Goal: Task Accomplishment & Management: Manage account settings

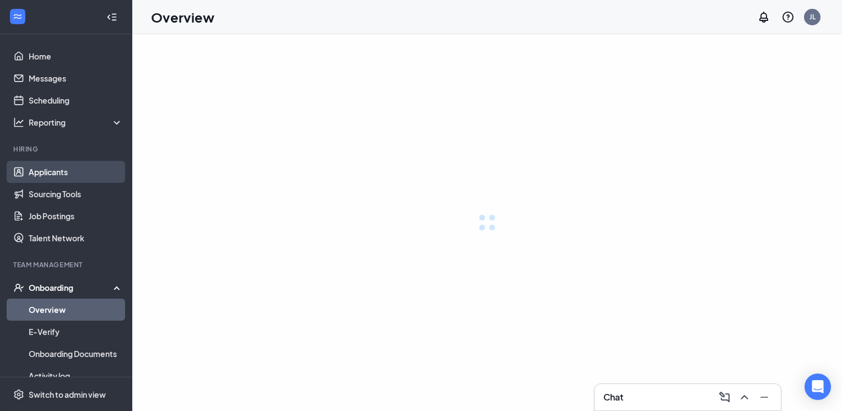
click at [51, 172] on link "Applicants" at bounding box center [76, 172] width 94 height 22
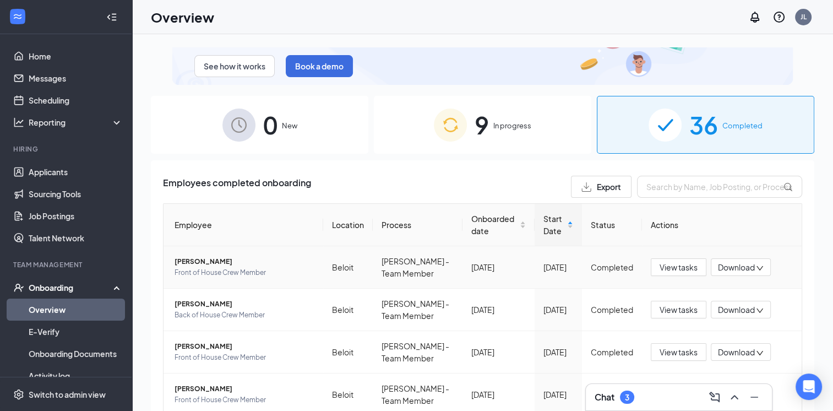
scroll to position [55, 0]
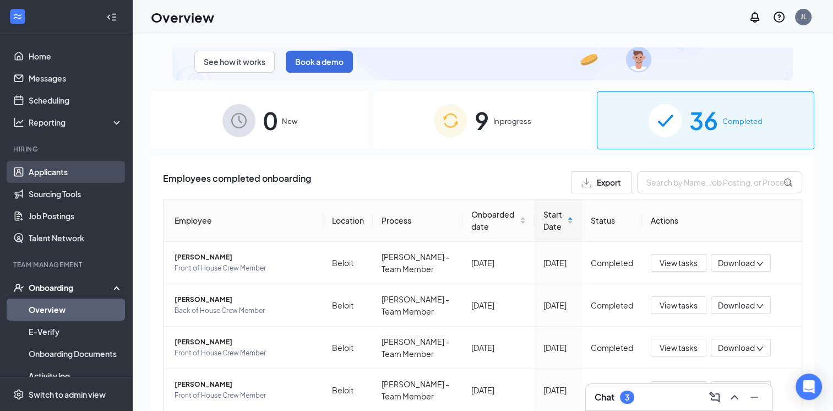
click at [55, 171] on link "Applicants" at bounding box center [76, 172] width 94 height 22
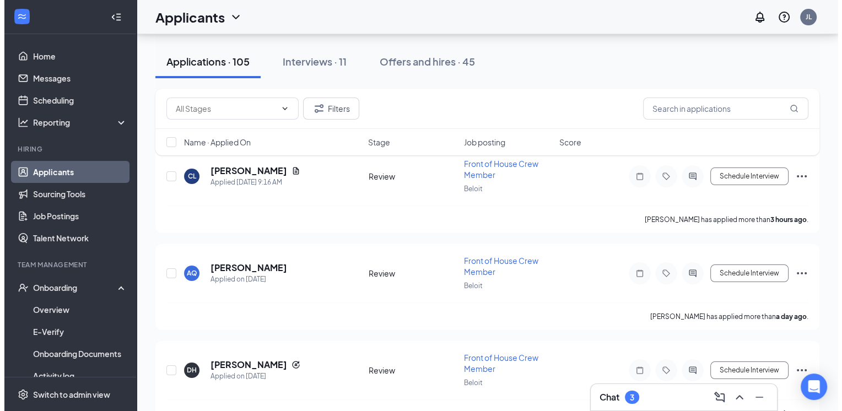
scroll to position [55, 0]
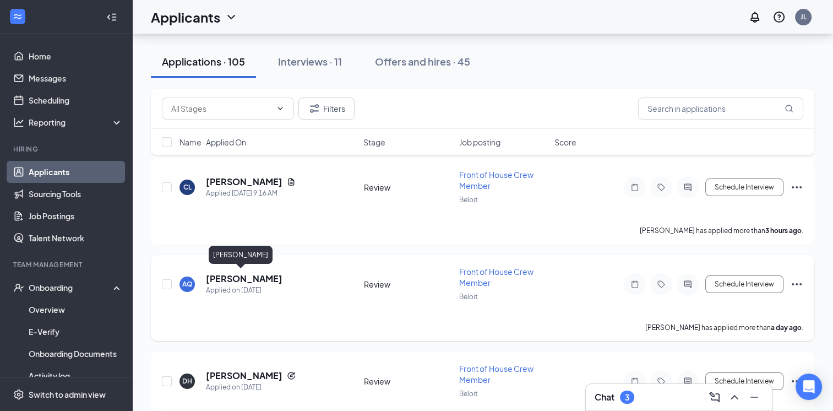
click at [225, 279] on h5 "[PERSON_NAME]" at bounding box center [244, 279] width 77 height 12
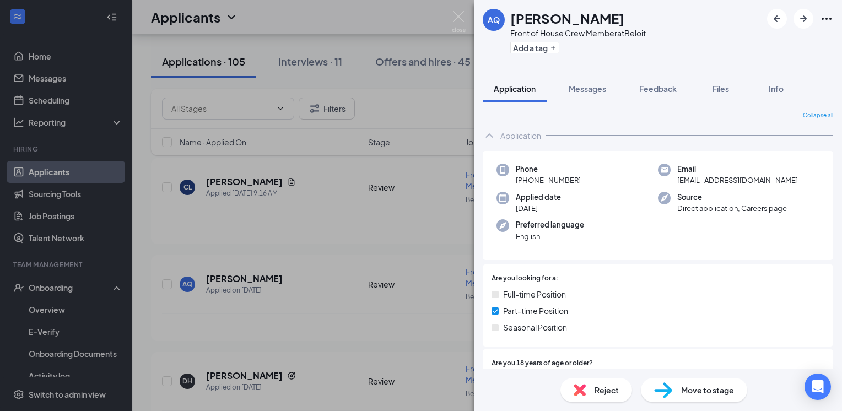
click at [405, 237] on div "AQ [PERSON_NAME] Front of House Crew Member at Beloit Add a tag Application Mes…" at bounding box center [421, 205] width 842 height 411
click at [408, 13] on div "Applicants JL" at bounding box center [486, 17] width 709 height 34
click at [458, 16] on div "Applicants JL" at bounding box center [486, 17] width 709 height 34
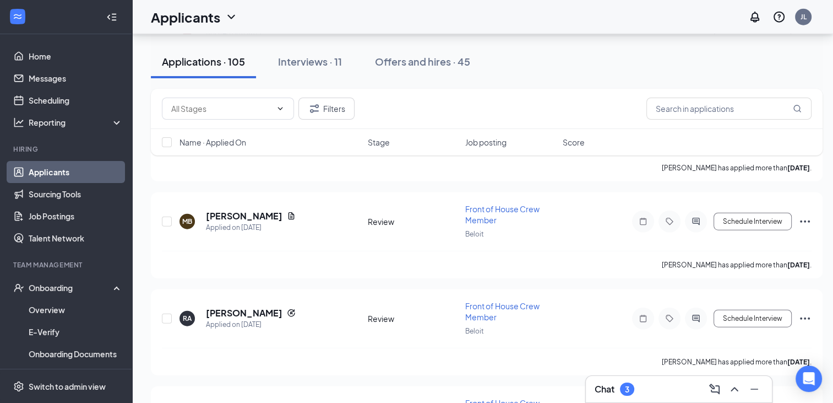
scroll to position [3249, 0]
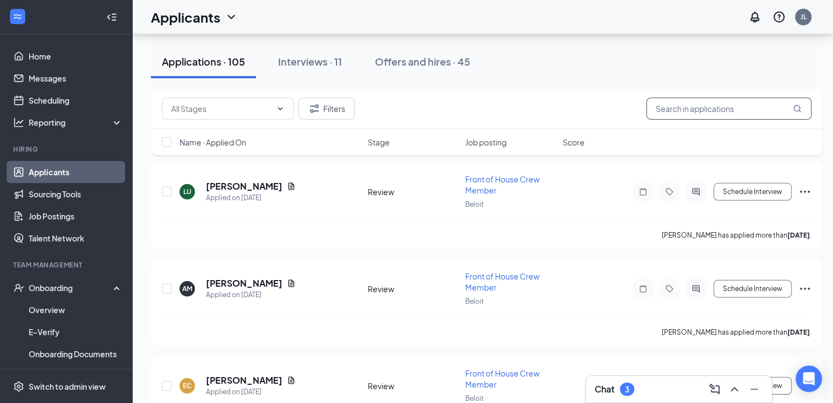
click at [695, 109] on input "text" at bounding box center [729, 108] width 165 height 22
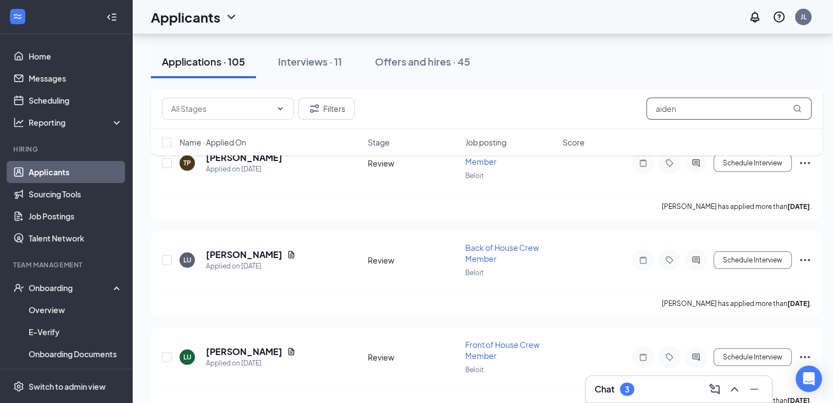
type input "aiden"
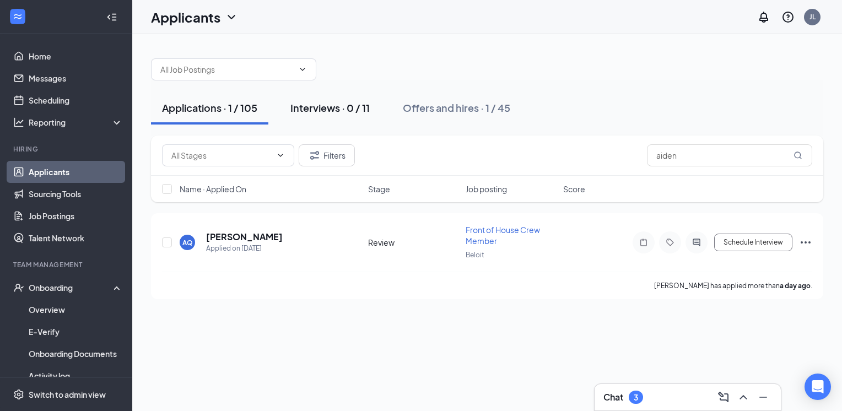
click at [336, 107] on div "Interviews · 0 / 11" at bounding box center [329, 108] width 79 height 14
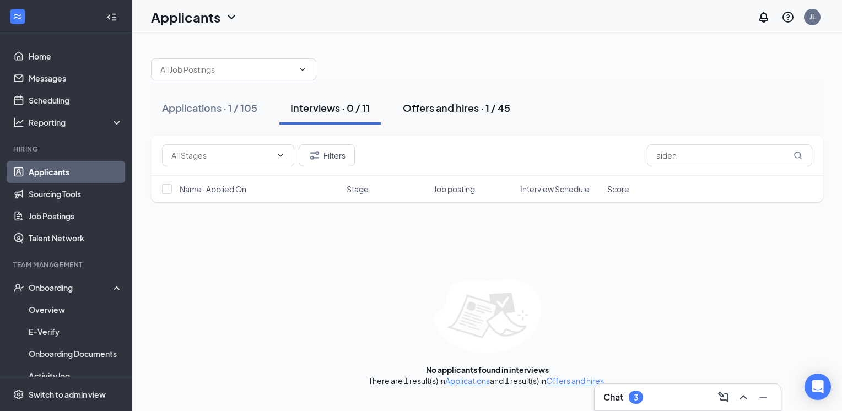
click at [444, 109] on div "Offers and hires · 1 / 45" at bounding box center [456, 108] width 107 height 14
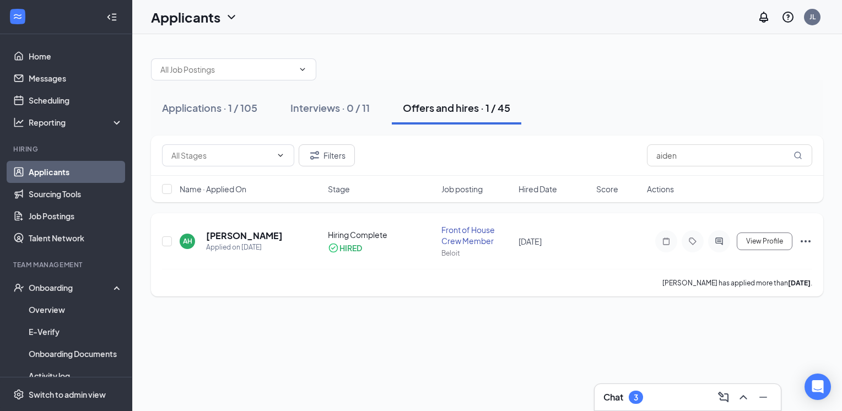
click at [805, 240] on icon "Ellipses" at bounding box center [805, 241] width 10 height 2
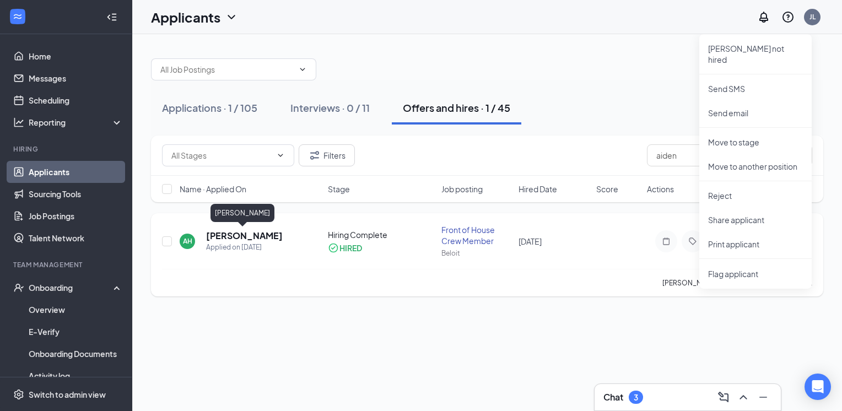
click at [213, 239] on h5 "[PERSON_NAME]" at bounding box center [244, 236] width 77 height 12
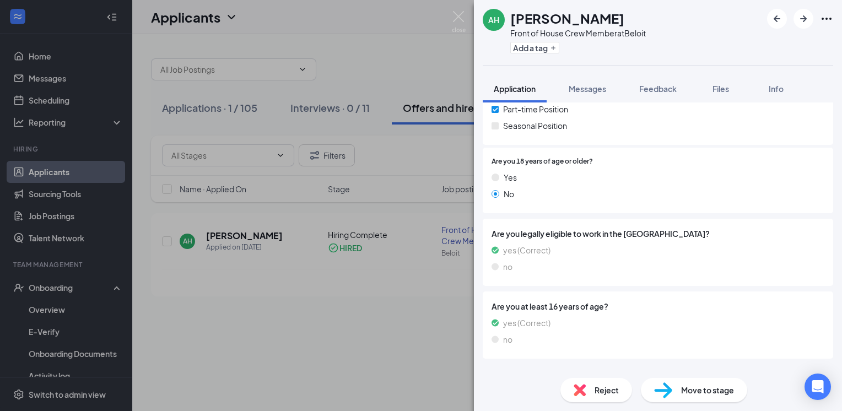
scroll to position [215, 0]
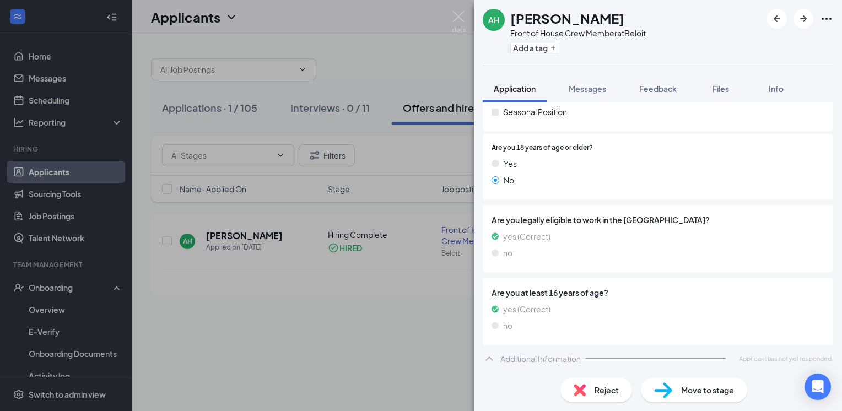
click at [687, 396] on div "Move to stage" at bounding box center [693, 390] width 106 height 24
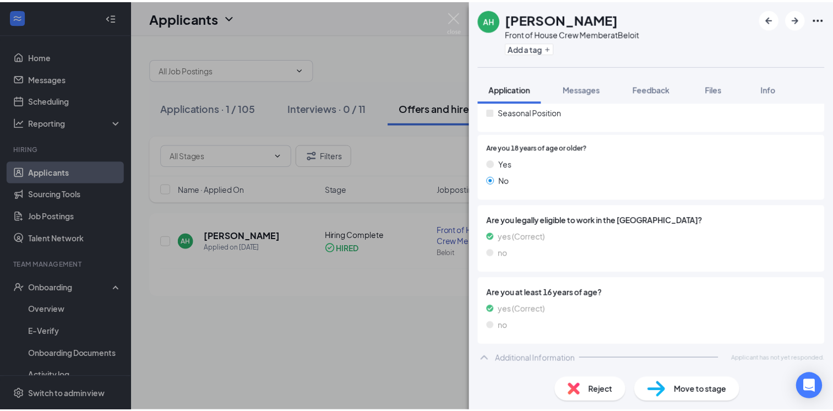
scroll to position [211, 0]
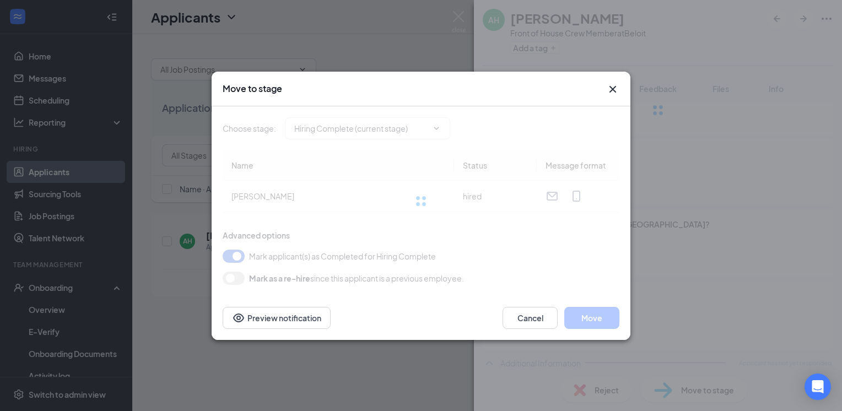
type input "Hiring Complete (current stage)"
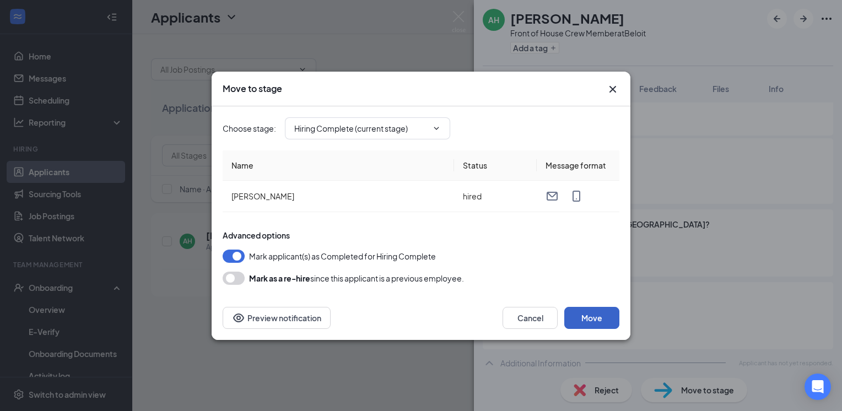
click at [599, 316] on button "Move" at bounding box center [591, 318] width 55 height 22
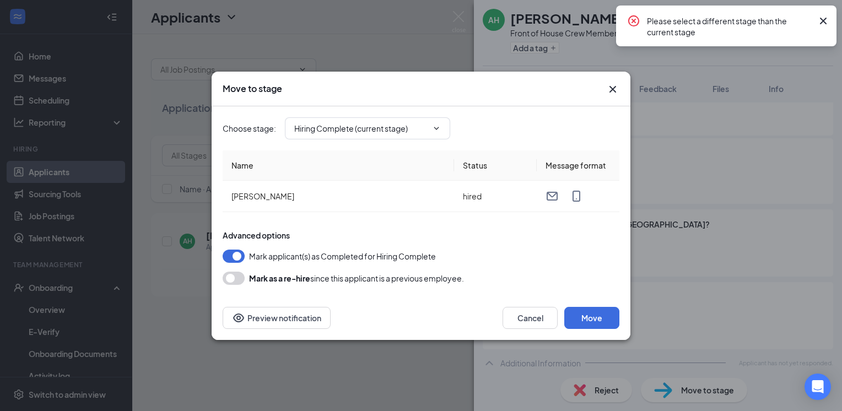
click at [822, 17] on icon "Cross" at bounding box center [822, 20] width 13 height 13
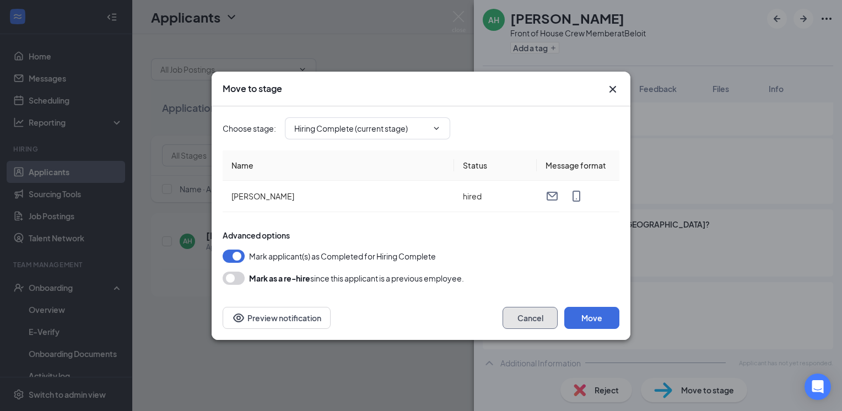
click at [524, 312] on button "Cancel" at bounding box center [529, 318] width 55 height 22
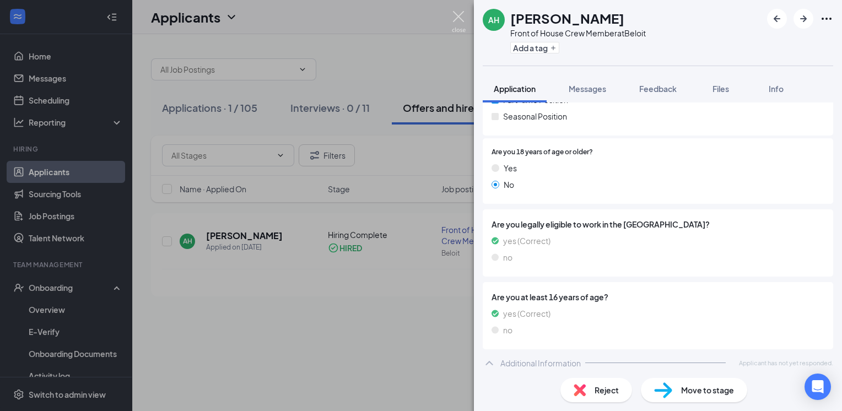
click at [462, 14] on img at bounding box center [459, 21] width 14 height 21
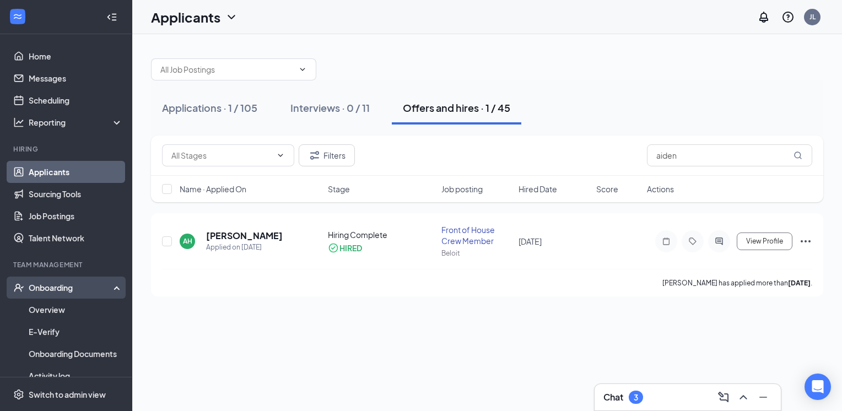
click at [46, 287] on div "Onboarding" at bounding box center [71, 287] width 85 height 11
click at [48, 306] on link "Overview" at bounding box center [76, 309] width 94 height 22
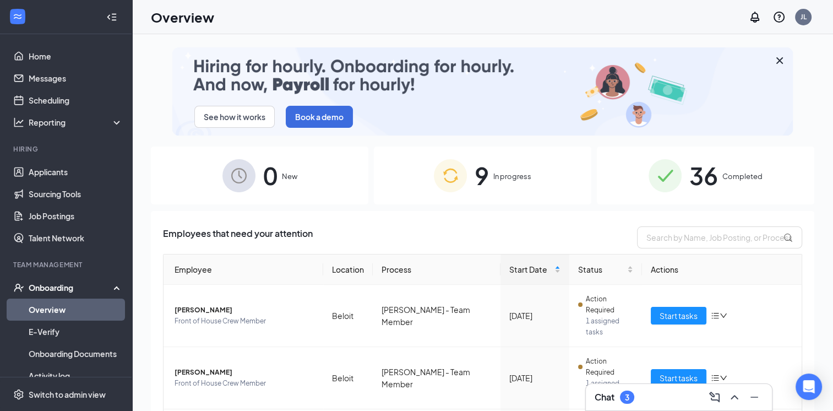
click at [500, 175] on span "In progress" at bounding box center [512, 176] width 38 height 11
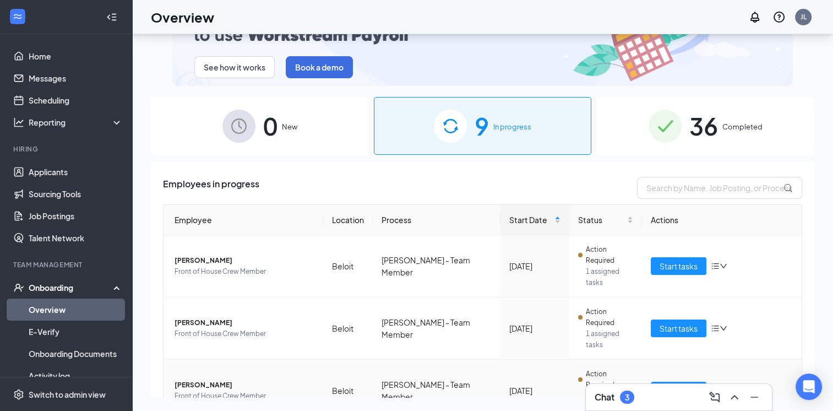
scroll to position [110, 0]
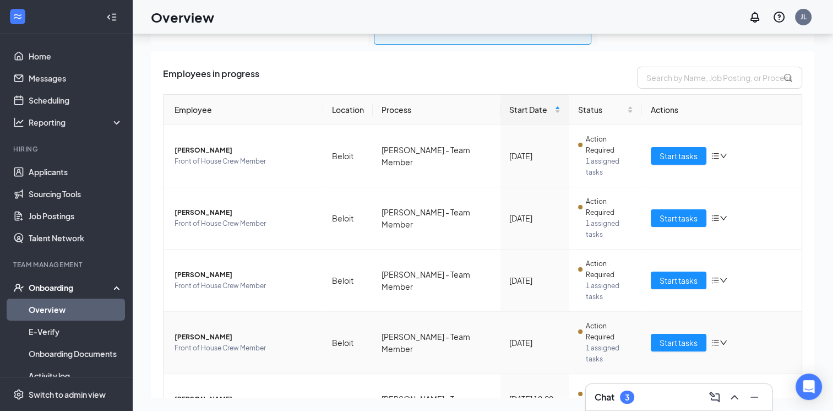
click at [711, 338] on icon "bars" at bounding box center [715, 342] width 9 height 9
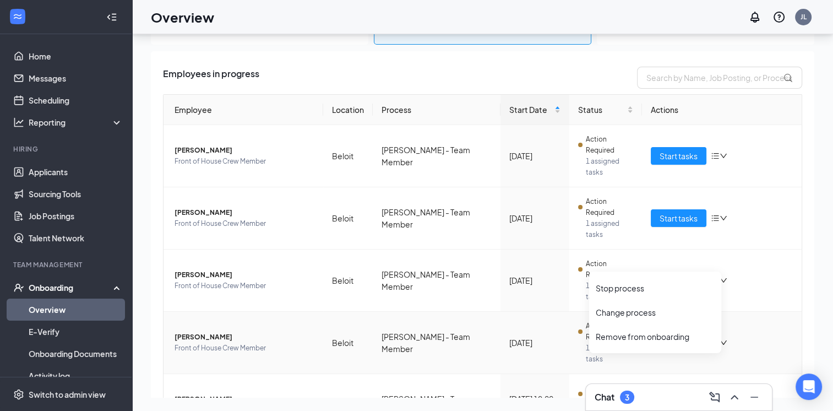
click at [711, 338] on icon "bars" at bounding box center [715, 342] width 9 height 9
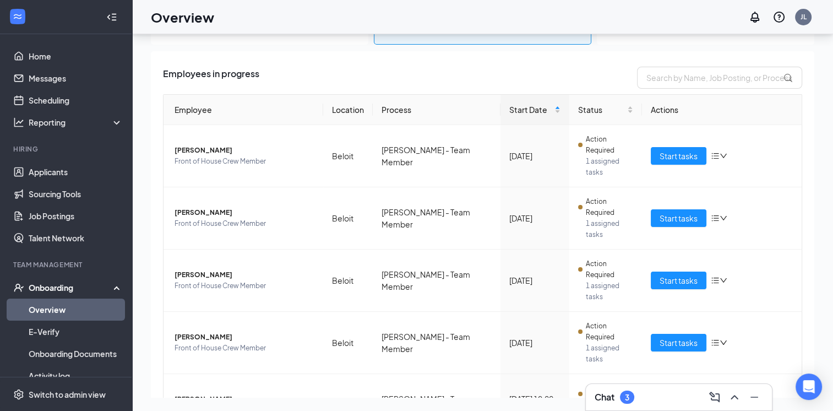
scroll to position [220, 0]
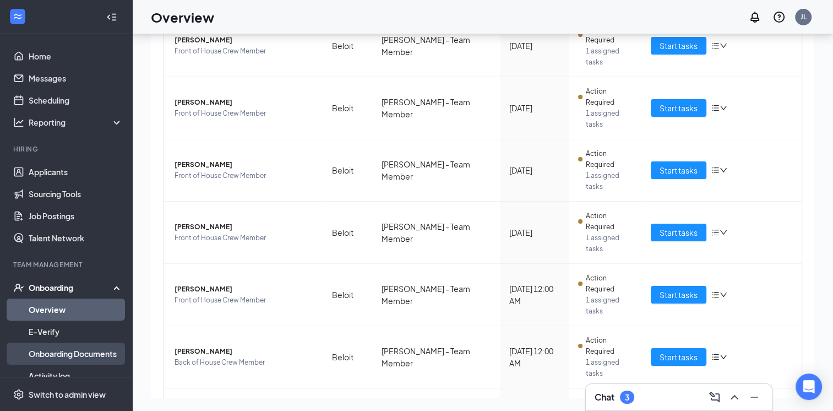
click at [76, 355] on link "Onboarding Documents" at bounding box center [76, 354] width 94 height 22
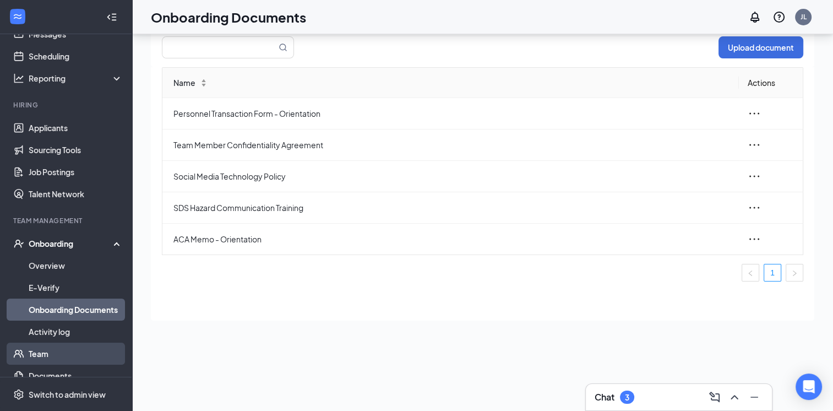
scroll to position [110, 0]
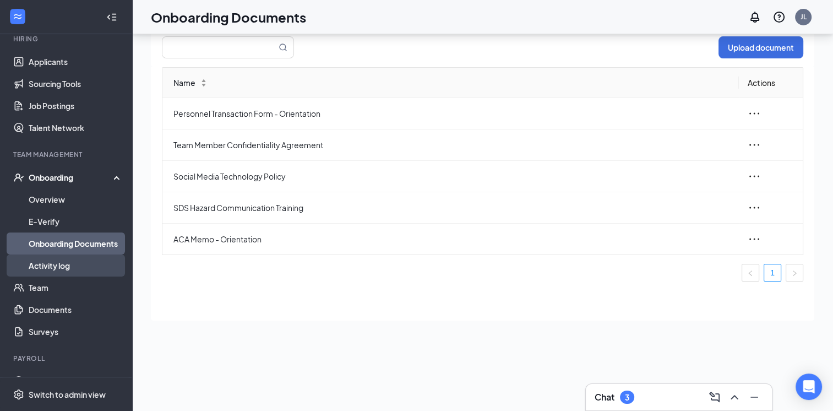
click at [63, 268] on link "Activity log" at bounding box center [76, 265] width 94 height 22
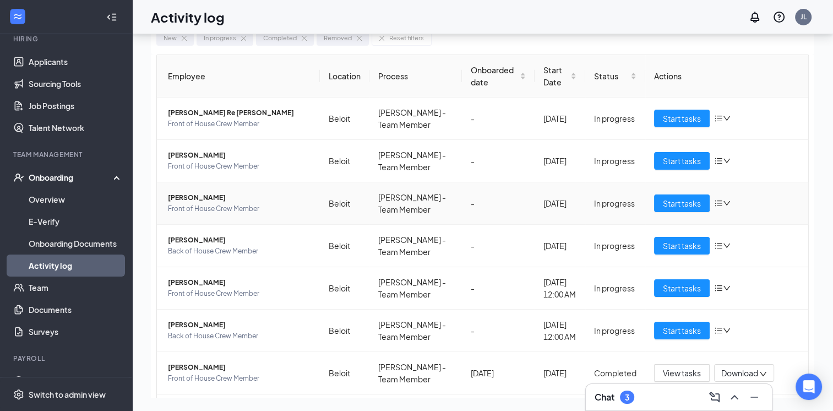
click at [723, 204] on icon "down" at bounding box center [727, 203] width 8 height 8
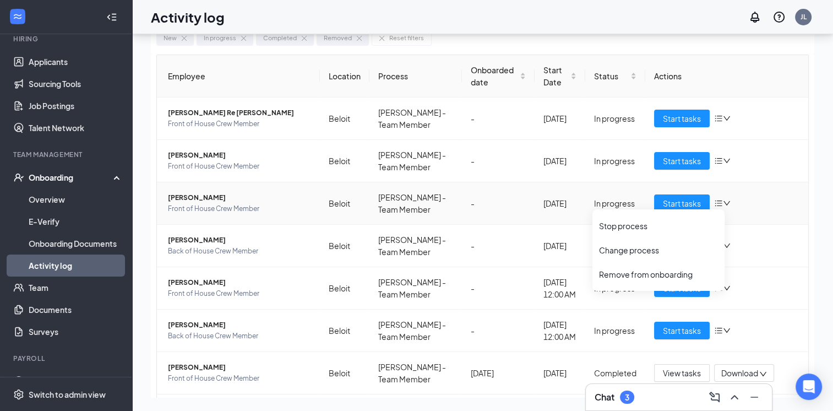
click at [724, 204] on icon "down" at bounding box center [727, 203] width 7 height 4
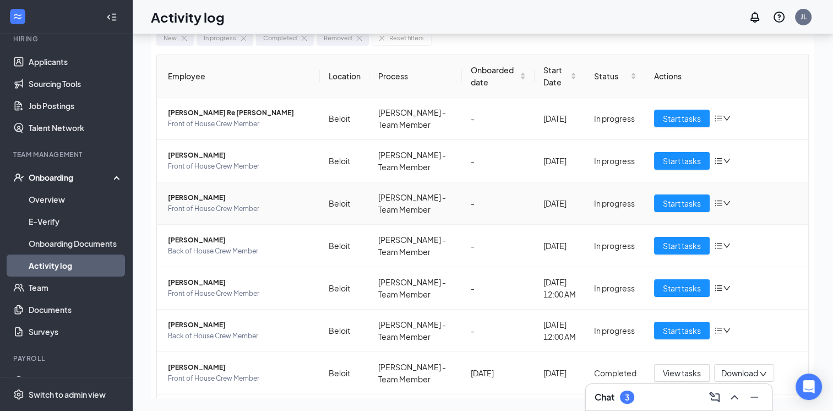
click at [673, 192] on td "Start tasks" at bounding box center [726, 203] width 163 height 42
click at [673, 199] on span "Start tasks" at bounding box center [682, 203] width 38 height 12
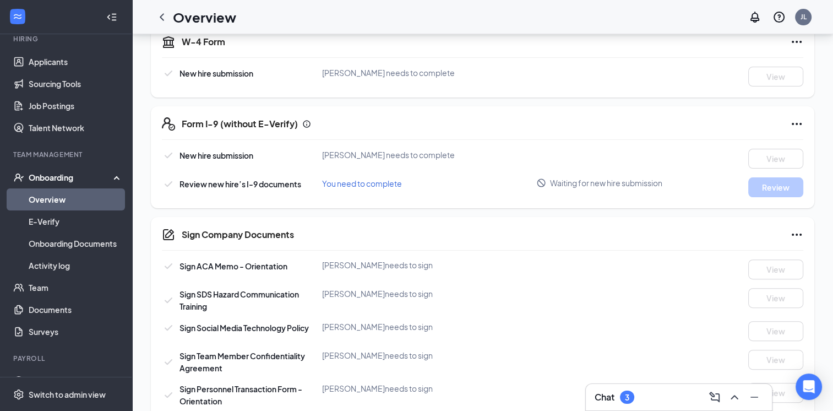
scroll to position [283, 0]
